Goal: Task Accomplishment & Management: Manage account settings

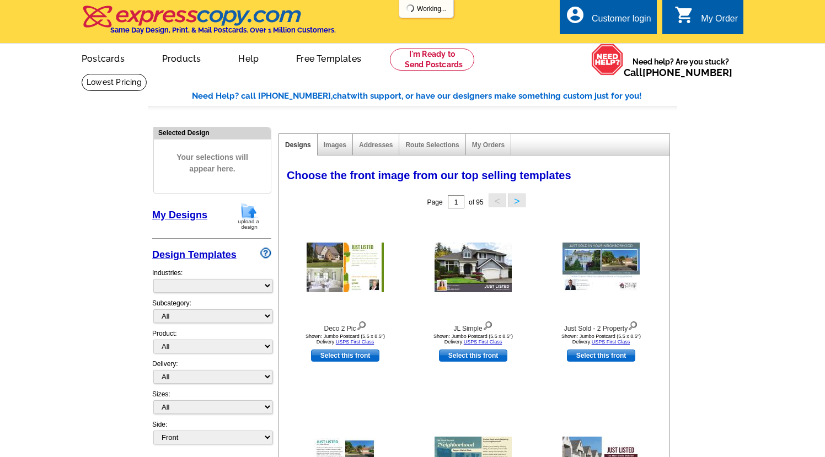
select select "785"
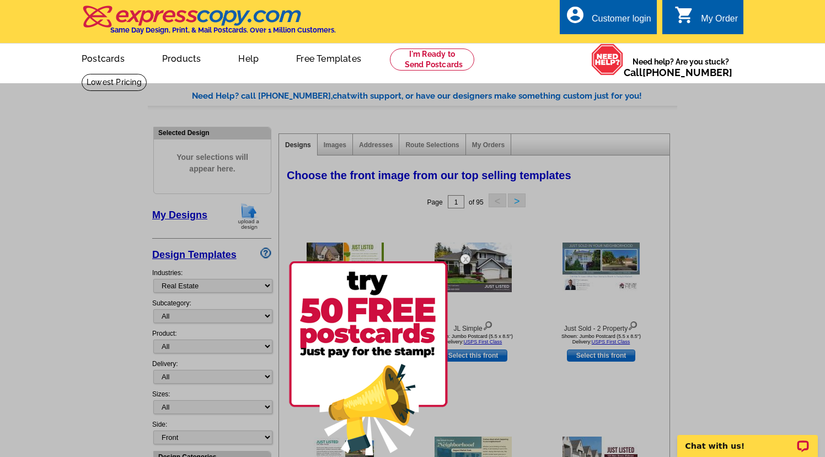
click at [572, 202] on div at bounding box center [412, 311] width 825 height 457
click at [592, 15] on div "Customer login" at bounding box center [622, 21] width 60 height 15
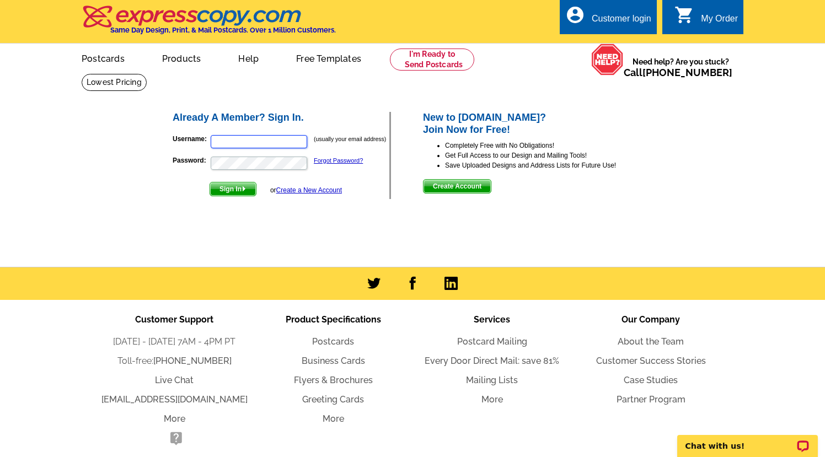
drag, startPoint x: 231, startPoint y: 146, endPoint x: 222, endPoint y: 146, distance: 9.4
click at [231, 146] on input "Username:" at bounding box center [259, 141] width 96 height 13
click at [248, 139] on input "Username:" at bounding box center [259, 141] width 96 height 13
paste input "leah@leahragsac.com"
type input "leah@leahragsac.com"
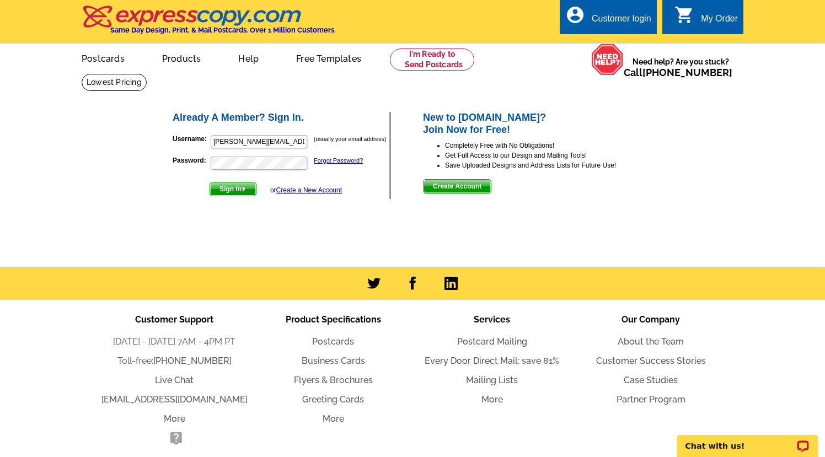
click at [232, 190] on span "Sign In" at bounding box center [233, 188] width 46 height 13
